Goal: Book appointment/travel/reservation

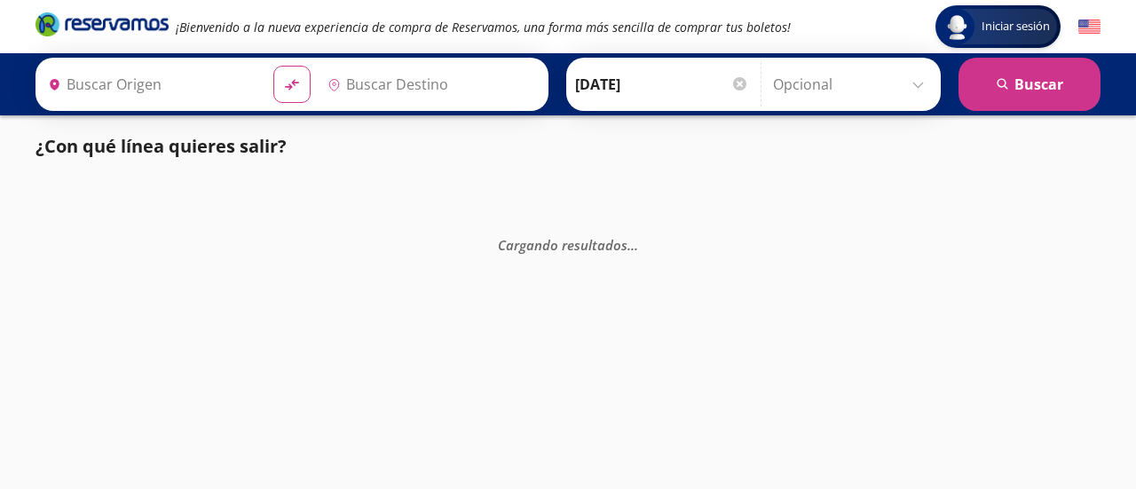
type input "[GEOGRAPHIC_DATA], [GEOGRAPHIC_DATA]"
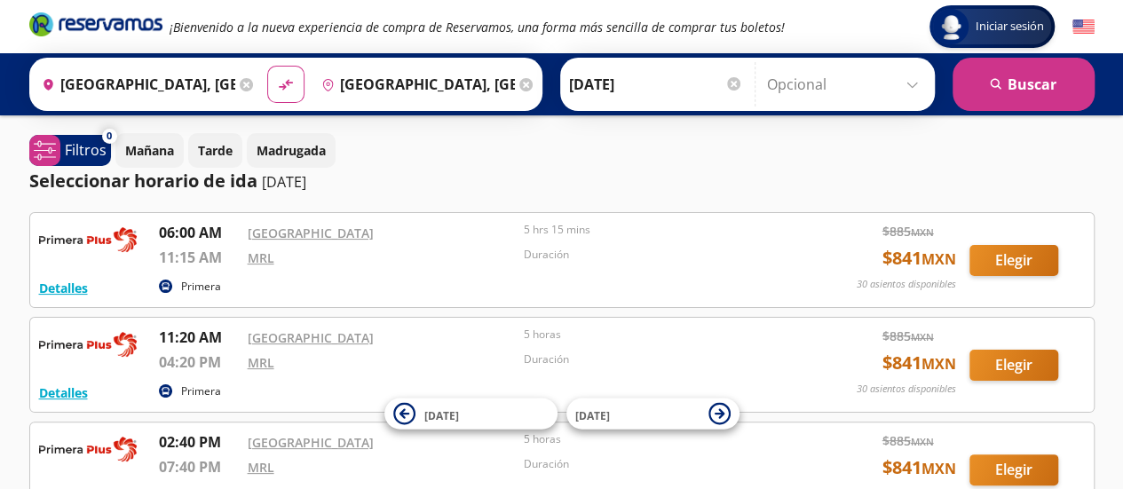
click at [172, 87] on input "[GEOGRAPHIC_DATA], [GEOGRAPHIC_DATA]" at bounding box center [135, 84] width 201 height 44
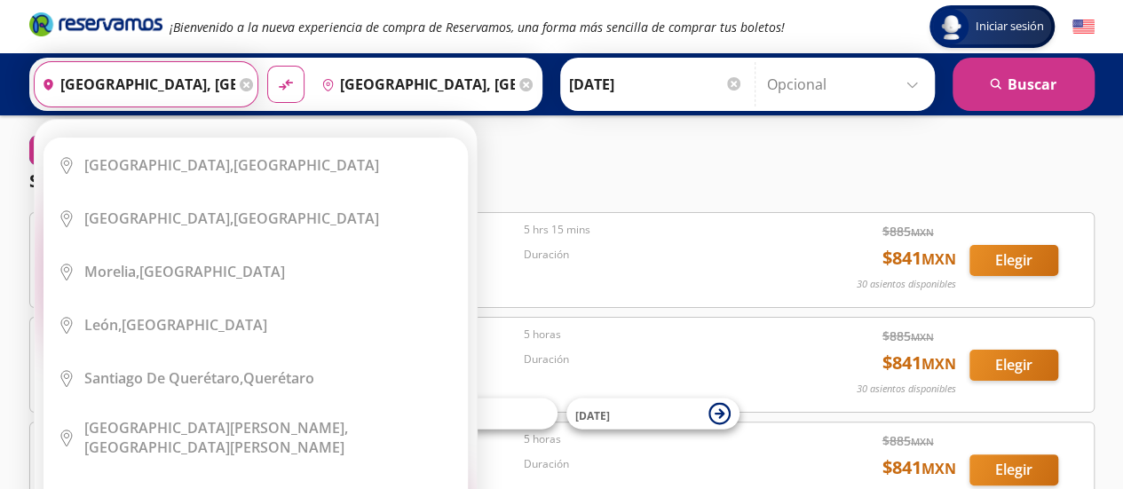
scroll to position [0, 75]
drag, startPoint x: 62, startPoint y: 83, endPoint x: 261, endPoint y: 115, distance: 201.5
click at [261, 115] on div "Iniciar sesión Iniciar sesión ¡Bienvenido a la nueva experiencia de compra de R…" at bounding box center [561, 382] width 1123 height 765
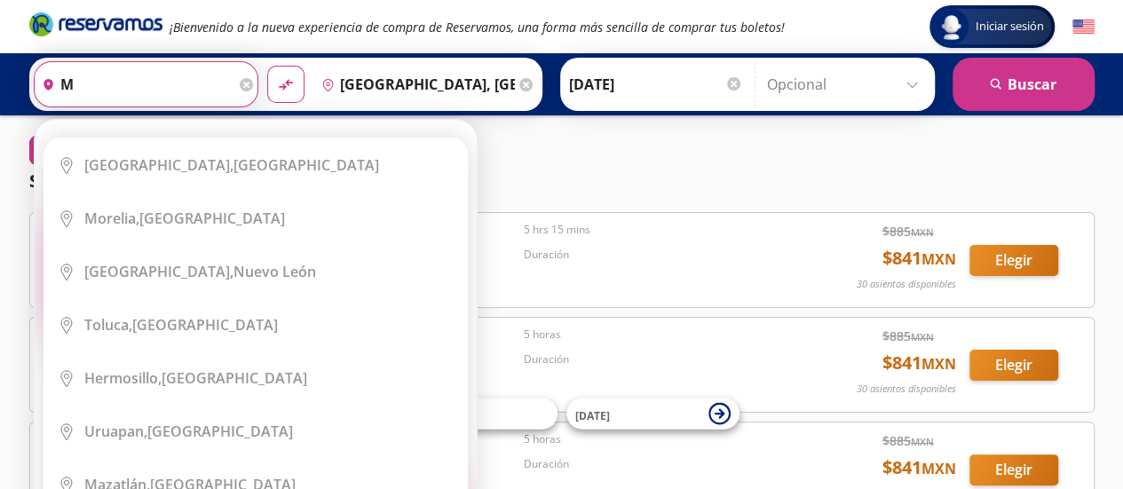
scroll to position [0, 0]
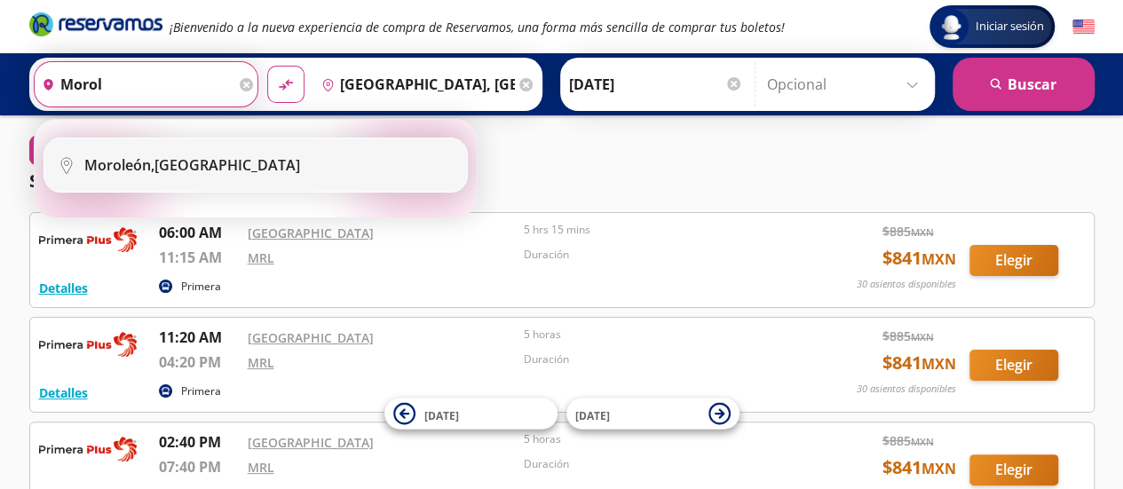
click at [218, 164] on div "[GEOGRAPHIC_DATA], [GEOGRAPHIC_DATA]" at bounding box center [192, 165] width 216 height 20
type input "[GEOGRAPHIC_DATA], [GEOGRAPHIC_DATA]"
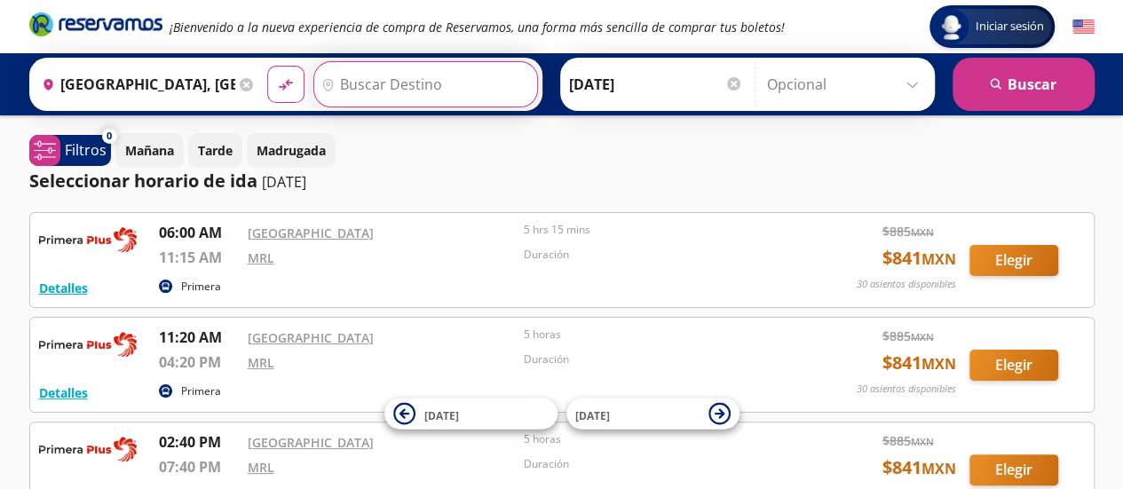
click at [389, 87] on input "Destino" at bounding box center [423, 84] width 218 height 44
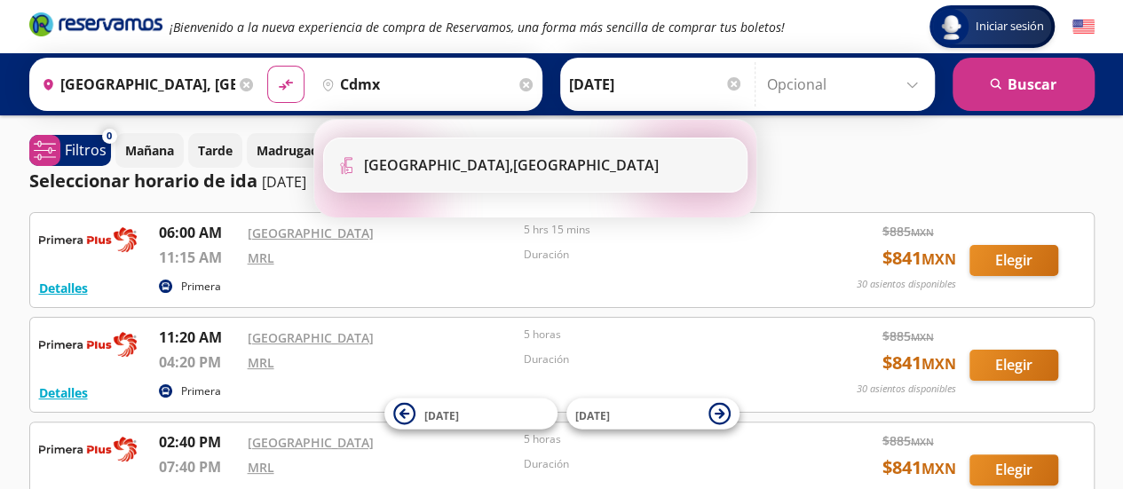
click at [432, 166] on b "[GEOGRAPHIC_DATA]," at bounding box center [438, 165] width 149 height 20
type input "[GEOGRAPHIC_DATA], [GEOGRAPHIC_DATA]"
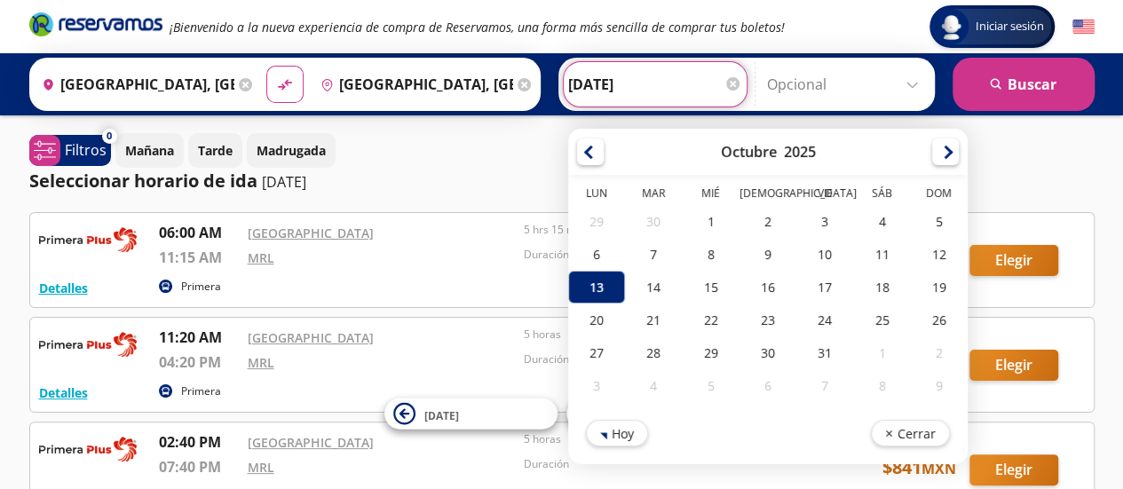
click at [655, 86] on input "[DATE]" at bounding box center [655, 84] width 174 height 44
click at [643, 271] on div "14" at bounding box center [653, 287] width 57 height 33
type input "[DATE]"
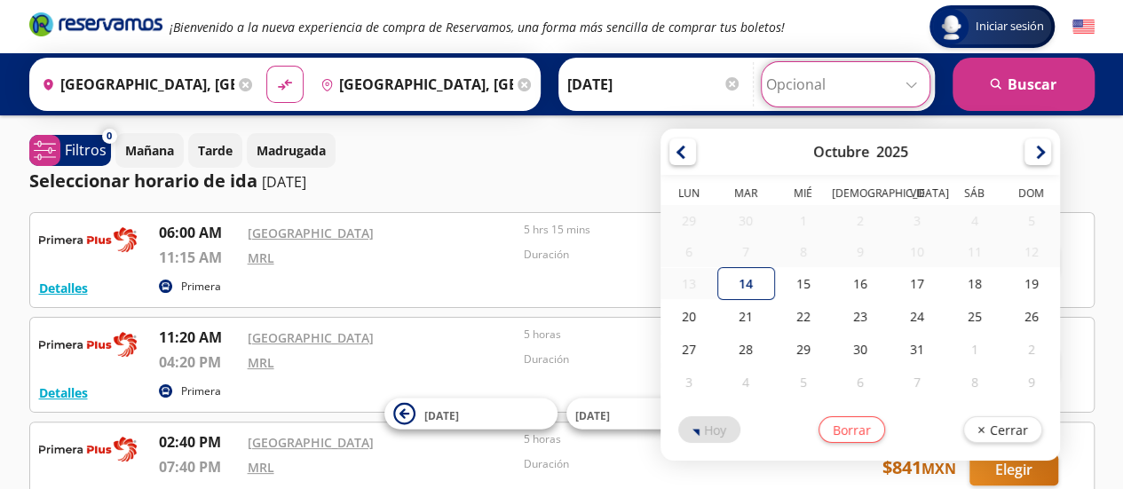
click at [916, 86] on input "Opcional" at bounding box center [845, 84] width 159 height 44
click at [602, 144] on div "Mañana Tarde Madrugada" at bounding box center [604, 150] width 979 height 35
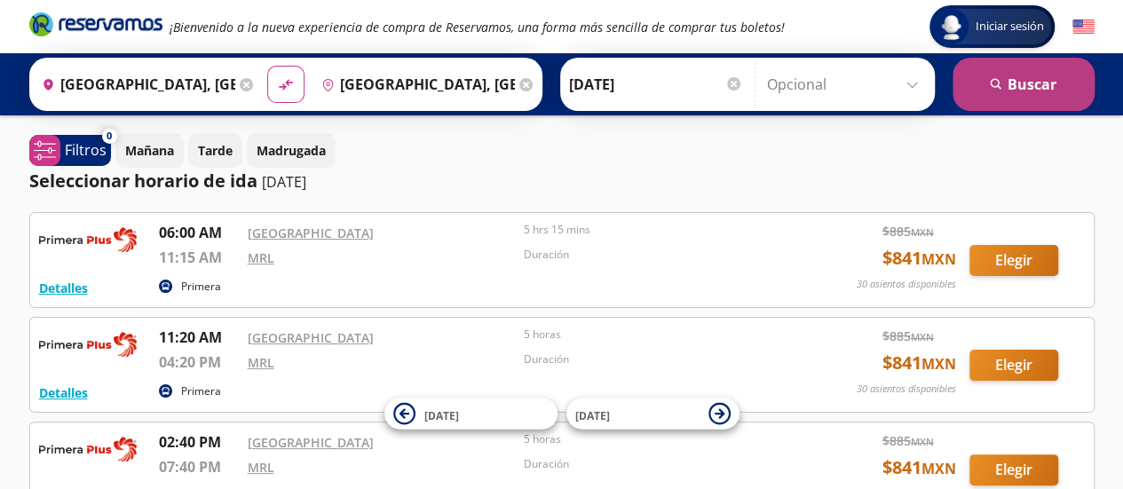
click at [1020, 95] on button "search [GEOGRAPHIC_DATA]" at bounding box center [1023, 84] width 142 height 53
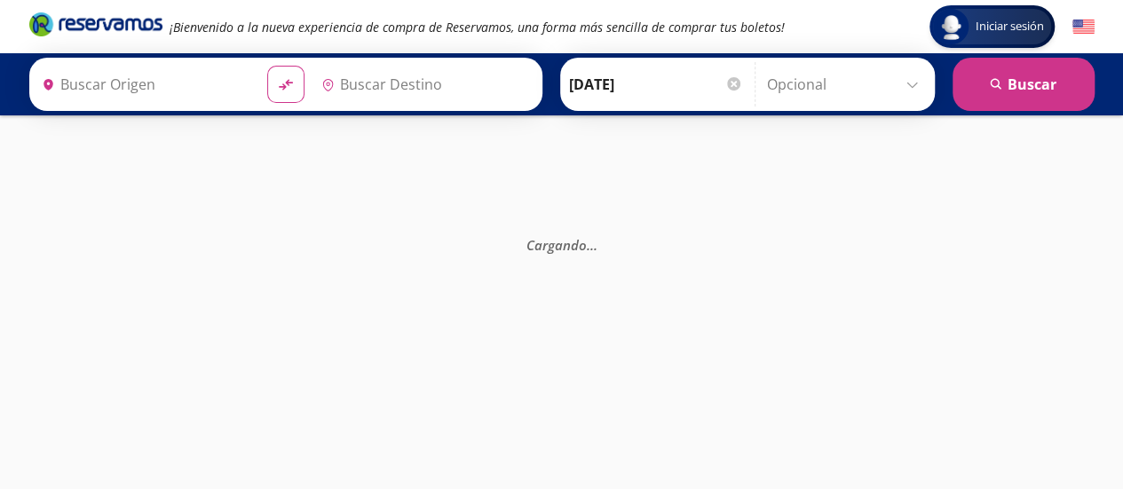
type input "[GEOGRAPHIC_DATA], [GEOGRAPHIC_DATA]"
